Goal: Task Accomplishment & Management: Manage account settings

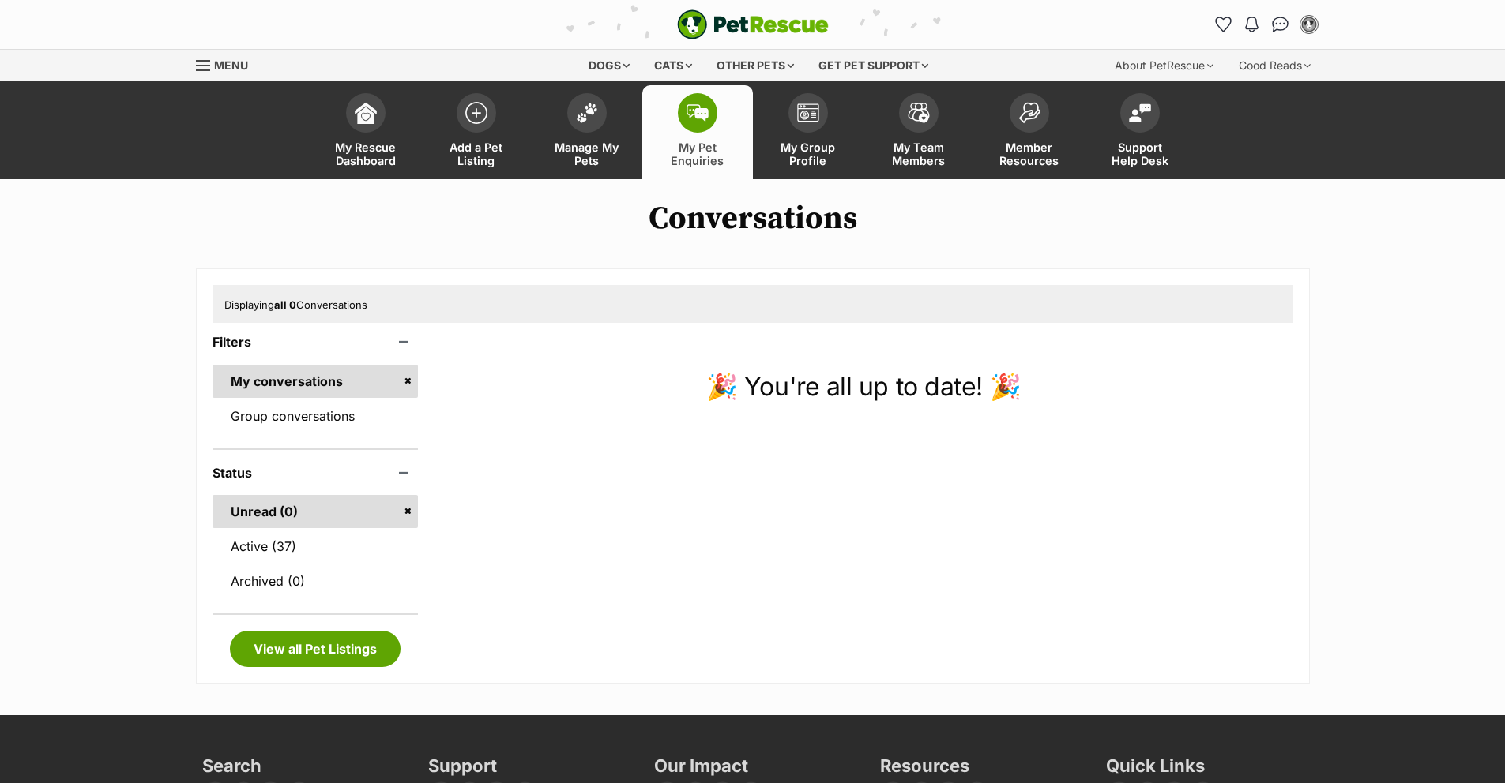
click at [618, 119] on link "Manage My Pets" at bounding box center [587, 132] width 111 height 94
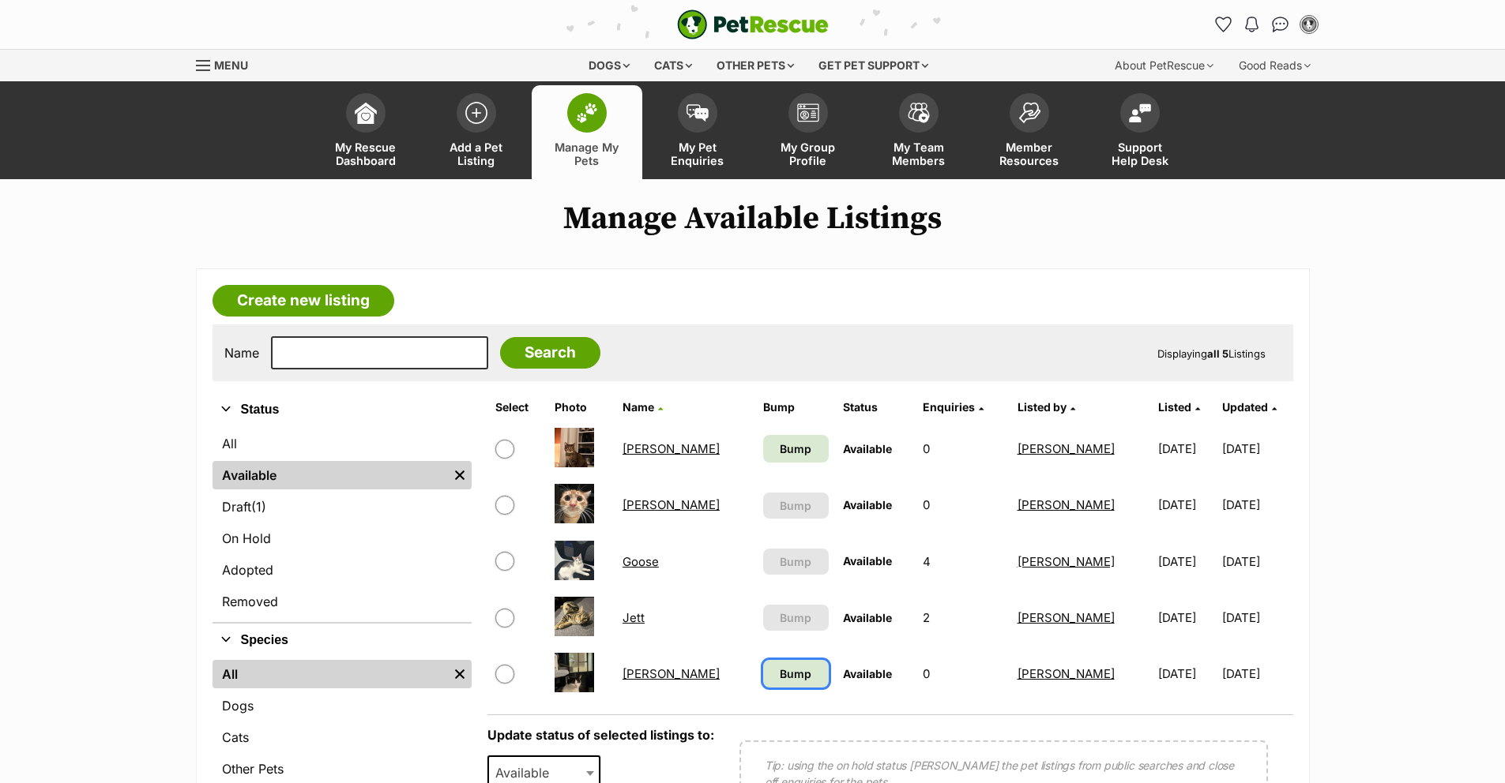
click at [766, 682] on link "Bump" at bounding box center [796, 674] width 66 height 28
